Goal: Task Accomplishment & Management: Use online tool/utility

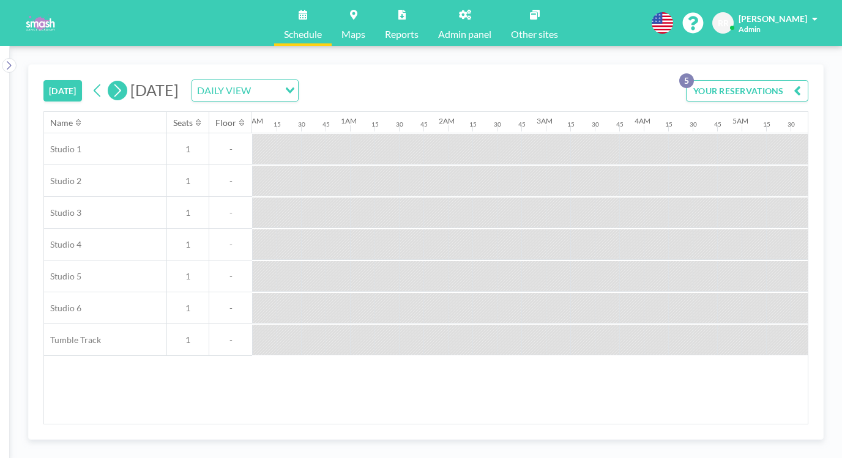
scroll to position [0, 935]
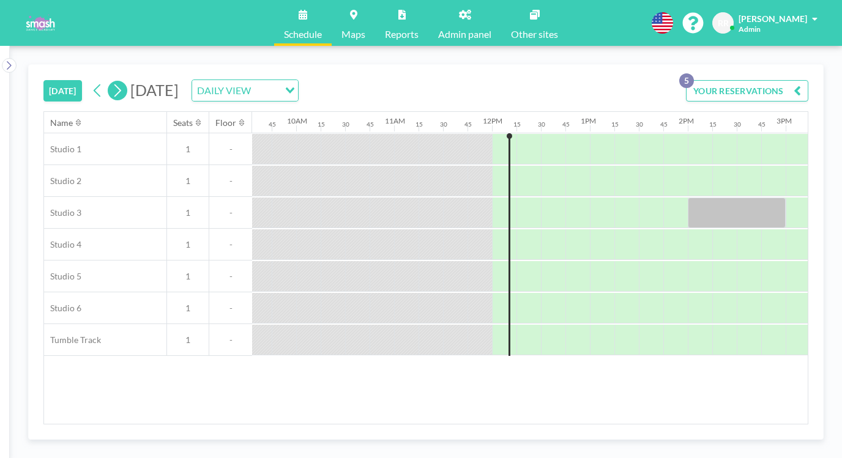
click at [111, 81] on icon at bounding box center [117, 90] width 12 height 18
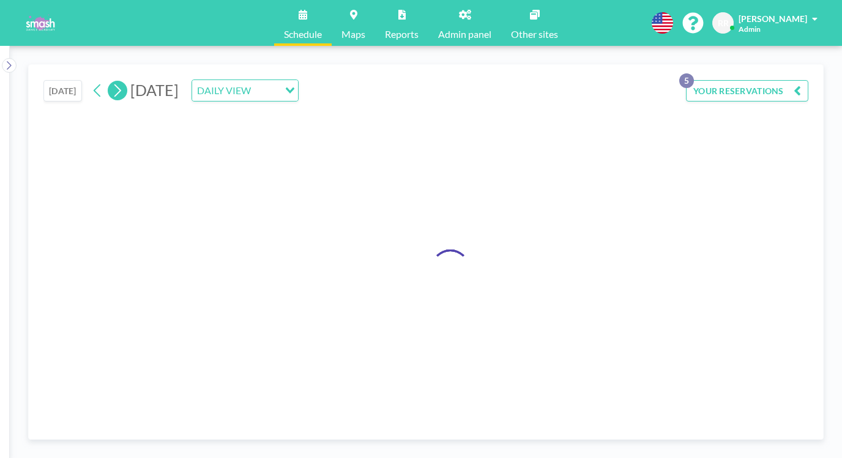
click at [111, 81] on icon at bounding box center [117, 90] width 12 height 18
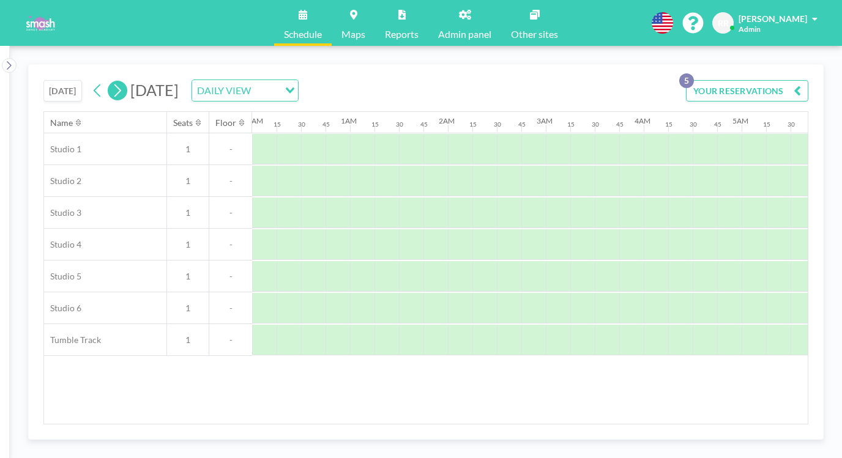
click at [111, 81] on icon at bounding box center [117, 90] width 12 height 18
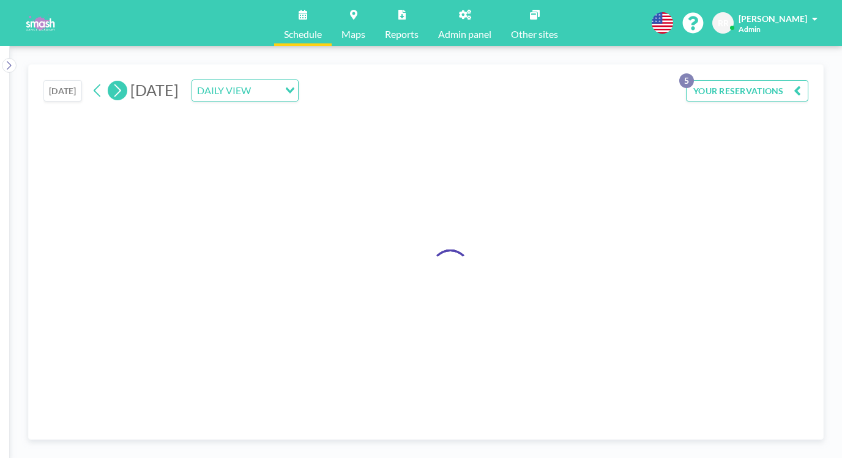
click at [111, 81] on icon at bounding box center [117, 90] width 12 height 18
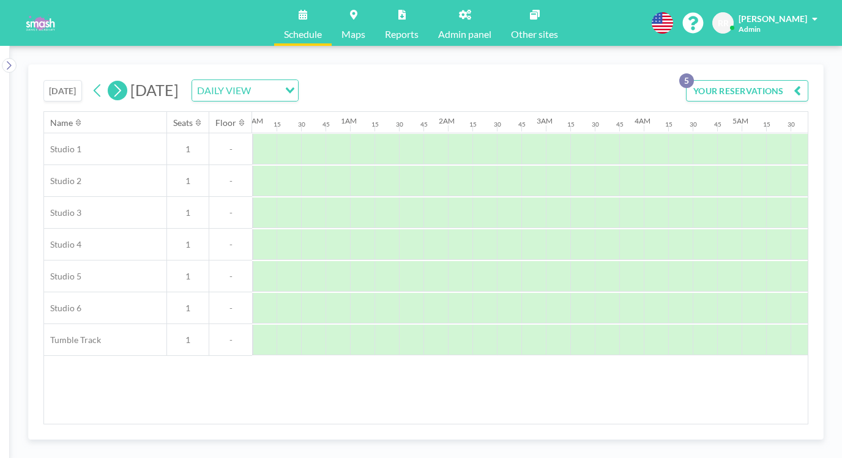
click at [111, 81] on icon at bounding box center [117, 90] width 12 height 18
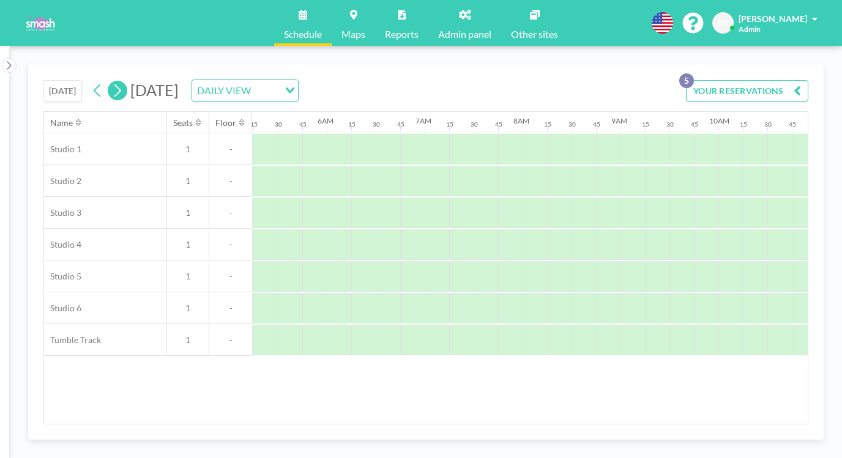
click at [111, 81] on icon at bounding box center [117, 90] width 12 height 18
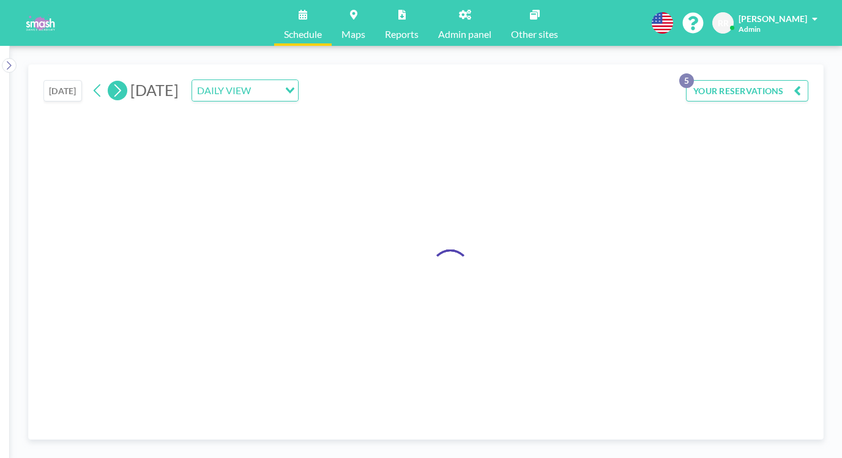
click at [111, 81] on icon at bounding box center [117, 90] width 12 height 18
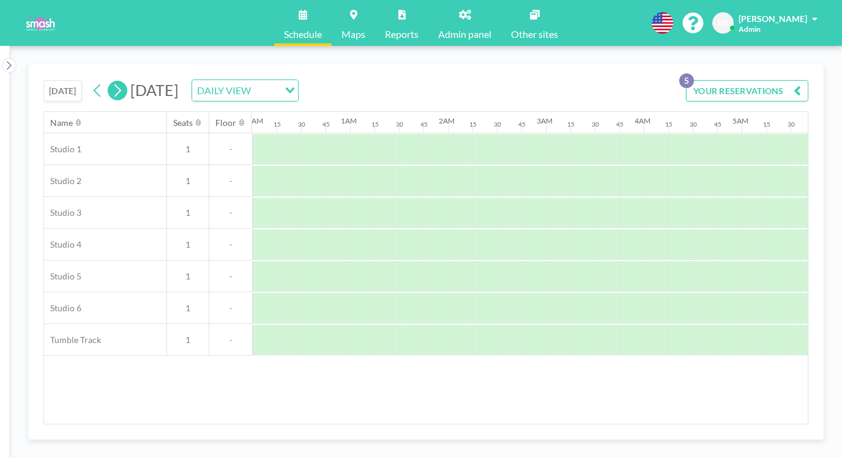
click at [111, 81] on icon at bounding box center [117, 90] width 12 height 18
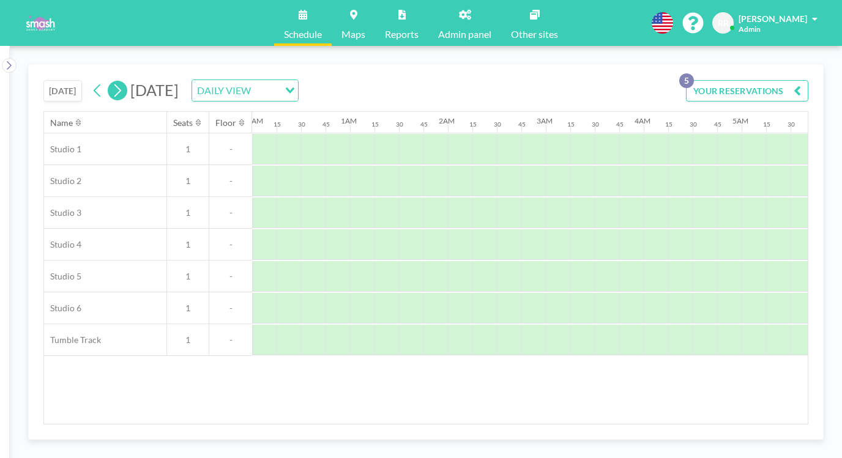
click at [111, 81] on icon at bounding box center [117, 90] width 12 height 18
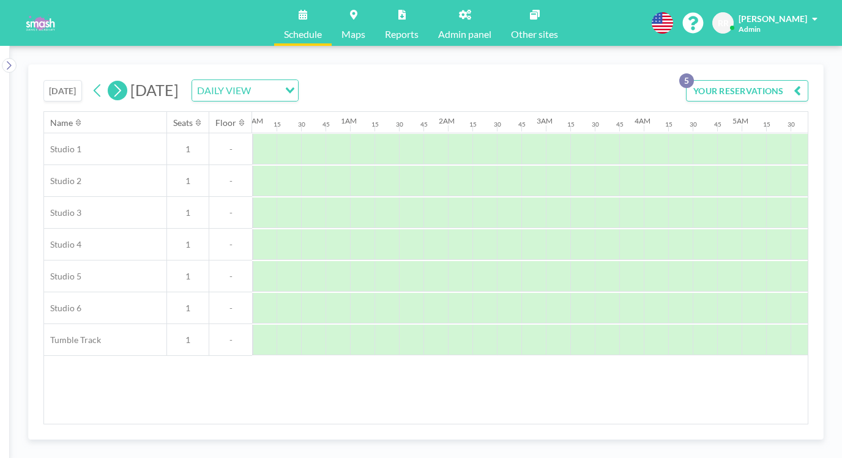
click at [111, 81] on icon at bounding box center [117, 90] width 12 height 18
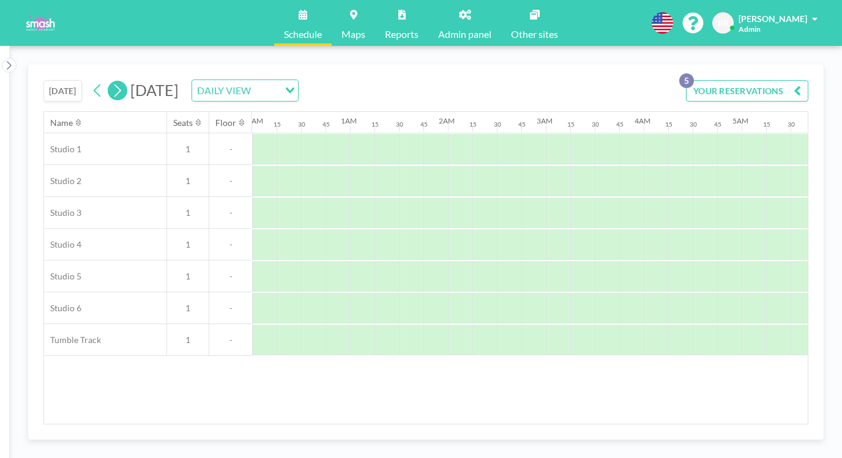
click at [111, 81] on icon at bounding box center [117, 90] width 12 height 18
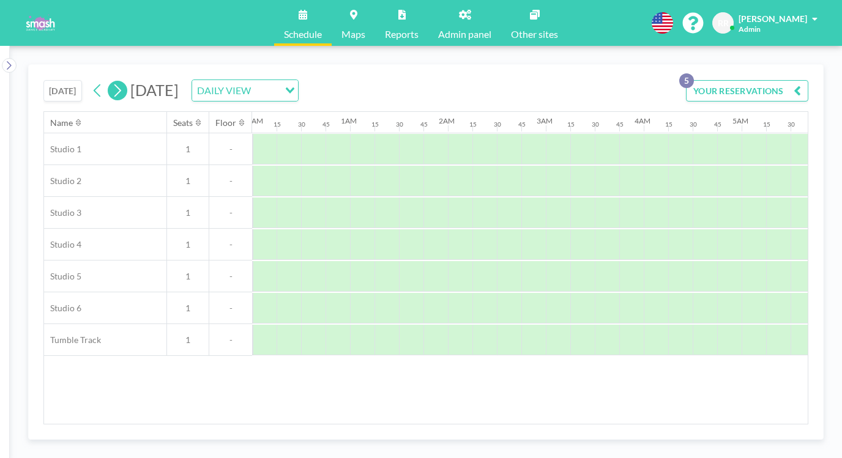
click at [111, 81] on icon at bounding box center [117, 90] width 12 height 18
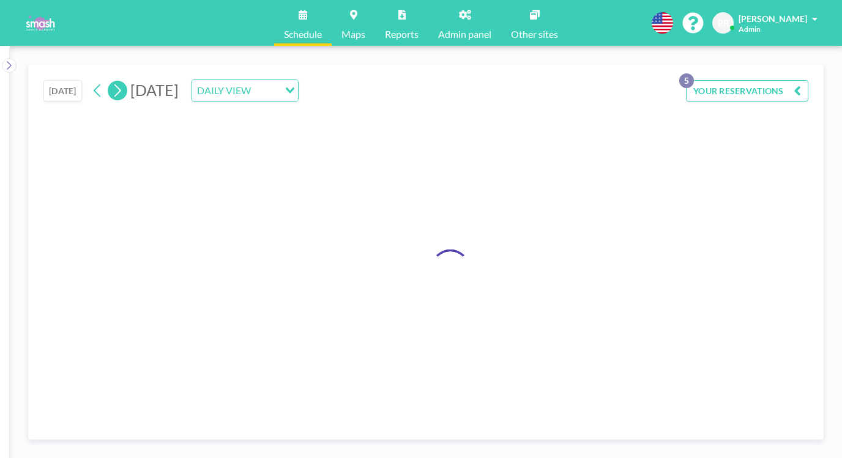
click at [111, 81] on icon at bounding box center [117, 90] width 12 height 18
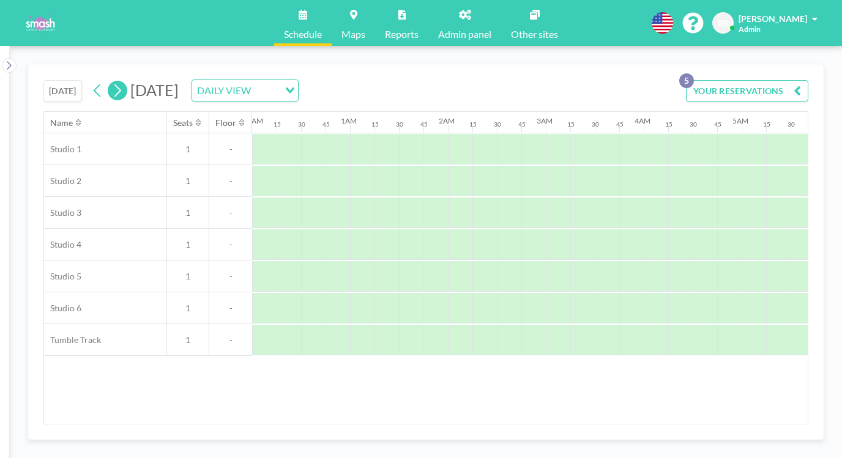
click at [111, 81] on icon at bounding box center [117, 90] width 12 height 18
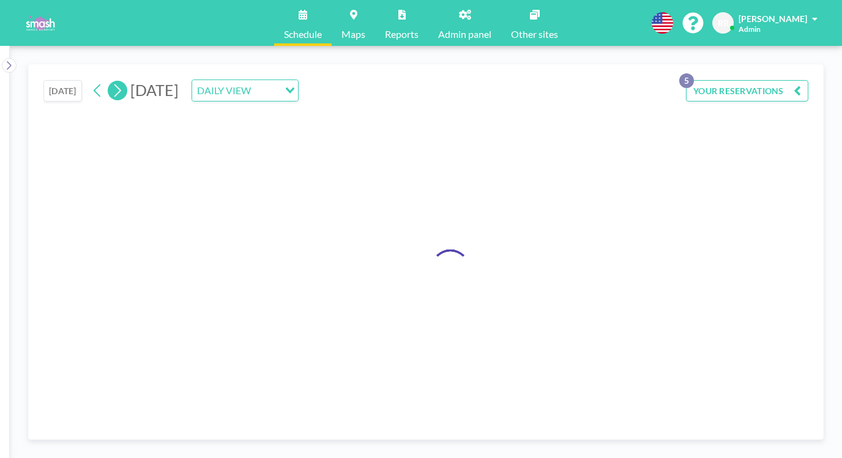
click at [111, 81] on icon at bounding box center [117, 90] width 12 height 18
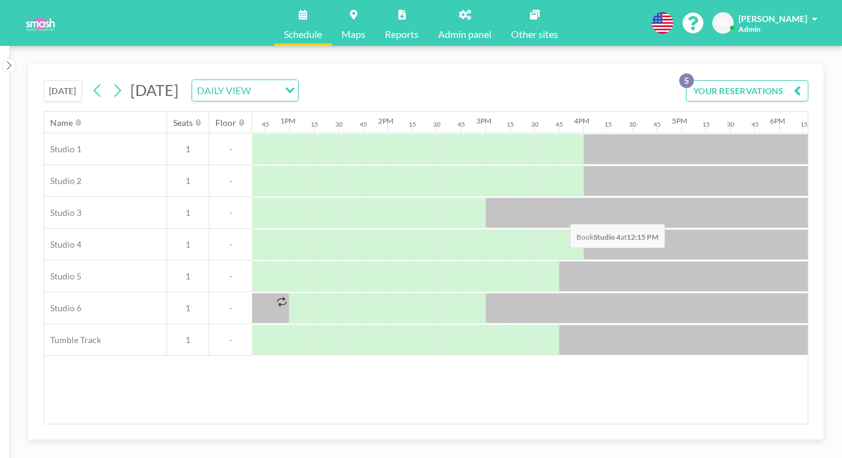
scroll to position [0, 1300]
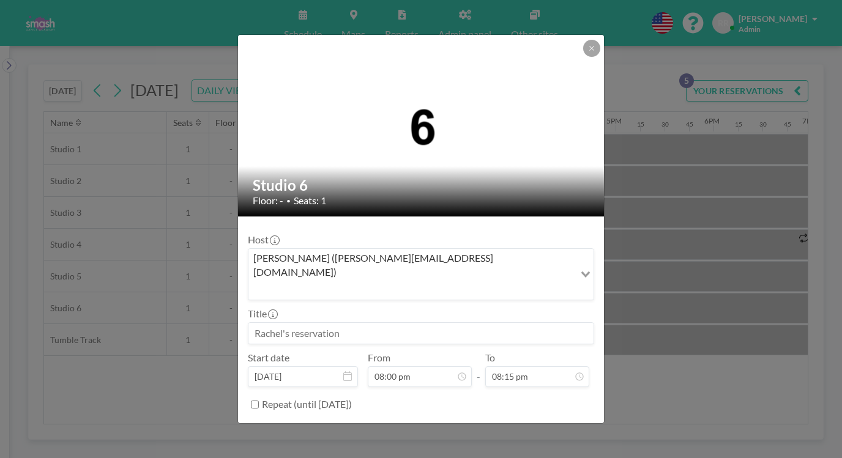
click at [315, 323] on input at bounding box center [420, 333] width 345 height 21
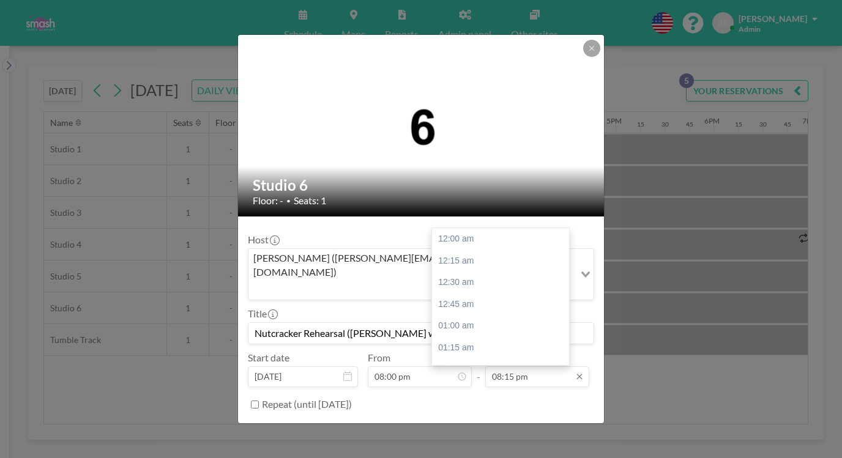
scroll to position [1536, 0]
type input "Nutcracker Rehearsal ([PERSON_NAME] w/Drosselmeyer)"
click at [518, 366] on input "08:15 pm" at bounding box center [537, 376] width 104 height 21
type input "09:00 pm"
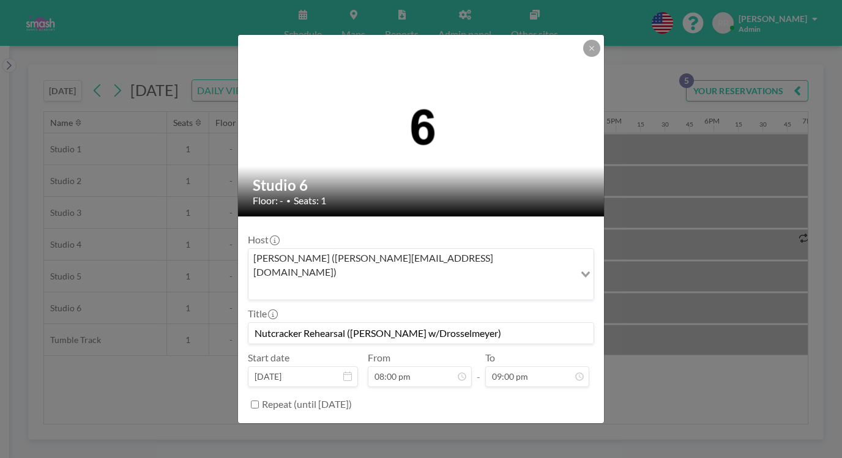
scroll to position [1593, 0]
click at [532, 425] on button "BOOK NOW" at bounding box center [563, 435] width 62 height 21
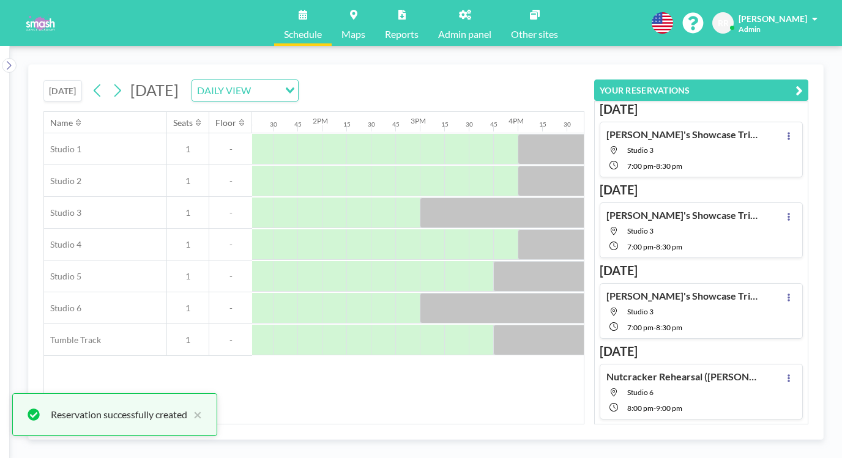
scroll to position [43, 0]
